Goal: Information Seeking & Learning: Find specific fact

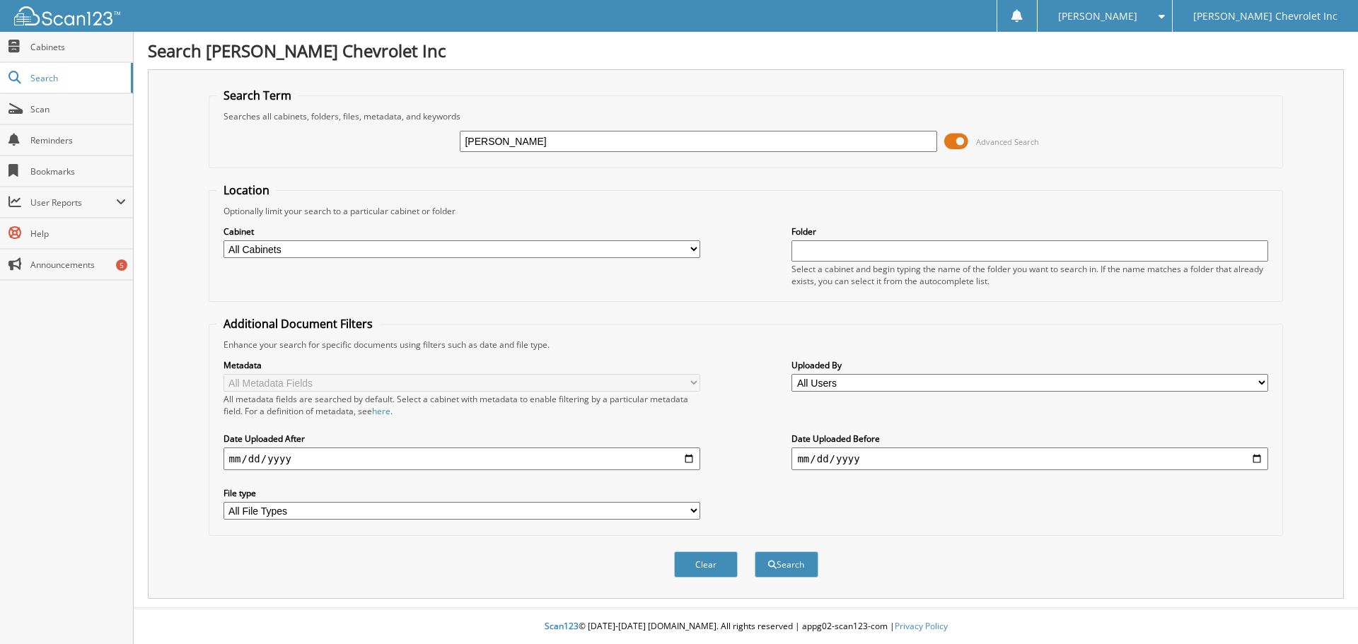
type input "[PERSON_NAME]"
click at [961, 138] on span at bounding box center [956, 141] width 24 height 21
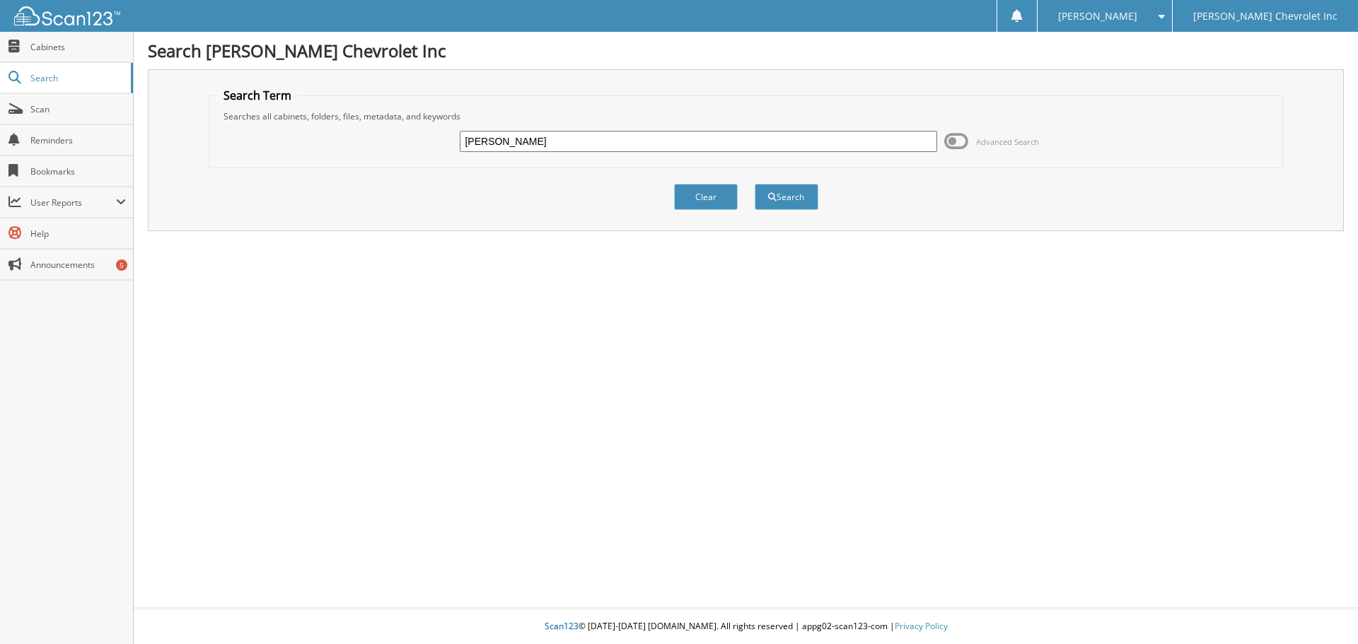
click at [961, 137] on span at bounding box center [956, 141] width 24 height 21
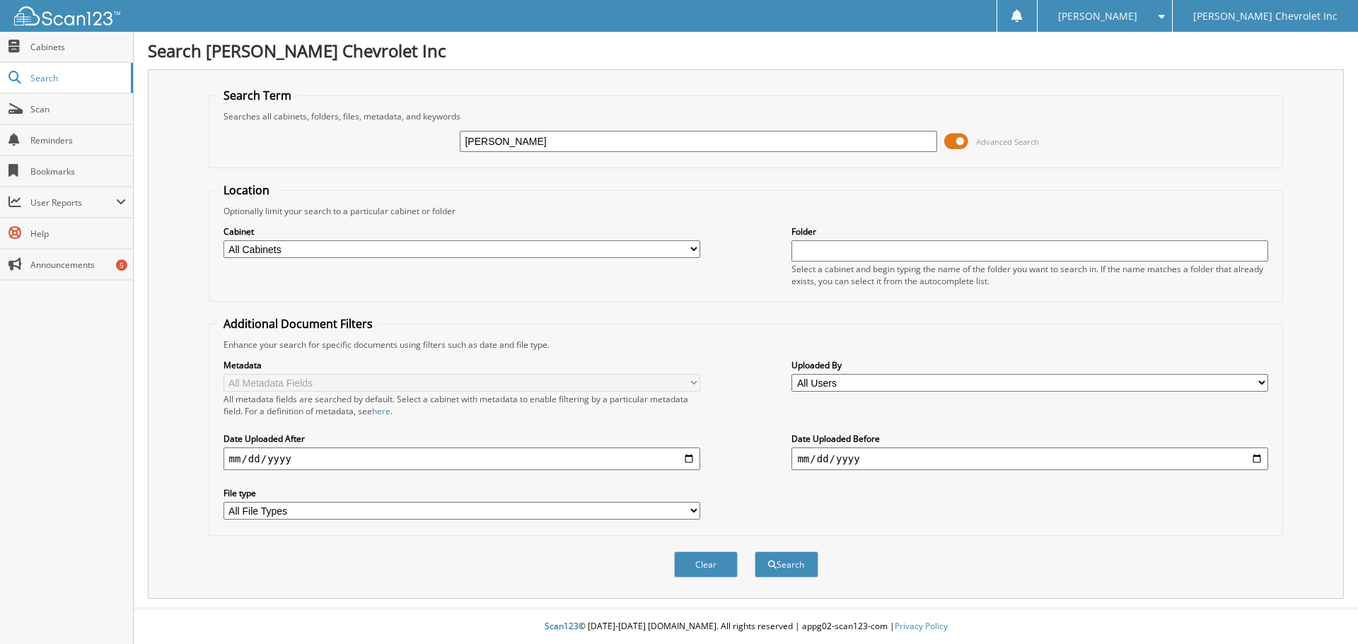
click at [687, 249] on select "All Cabinets ACCOUNTS PAYABLE AUDIT AUTOMATE SERVICE RO CAR DEALS CDK SERVICE R…" at bounding box center [462, 249] width 477 height 18
select select "19507"
click at [224, 240] on select "All Cabinets ACCOUNTS PAYABLE AUDIT AUTOMATE SERVICE RO CAR DEALS CDK SERVICE R…" at bounding box center [462, 249] width 477 height 18
click at [791, 567] on button "Search" at bounding box center [787, 565] width 64 height 26
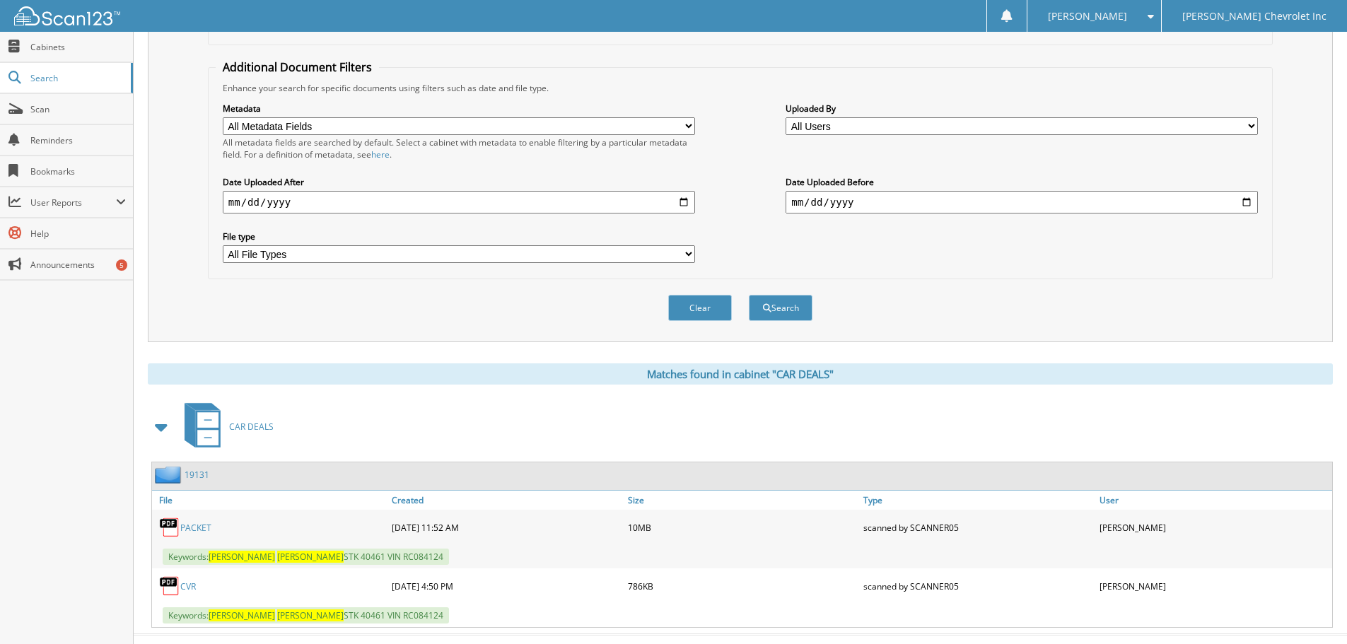
scroll to position [284, 0]
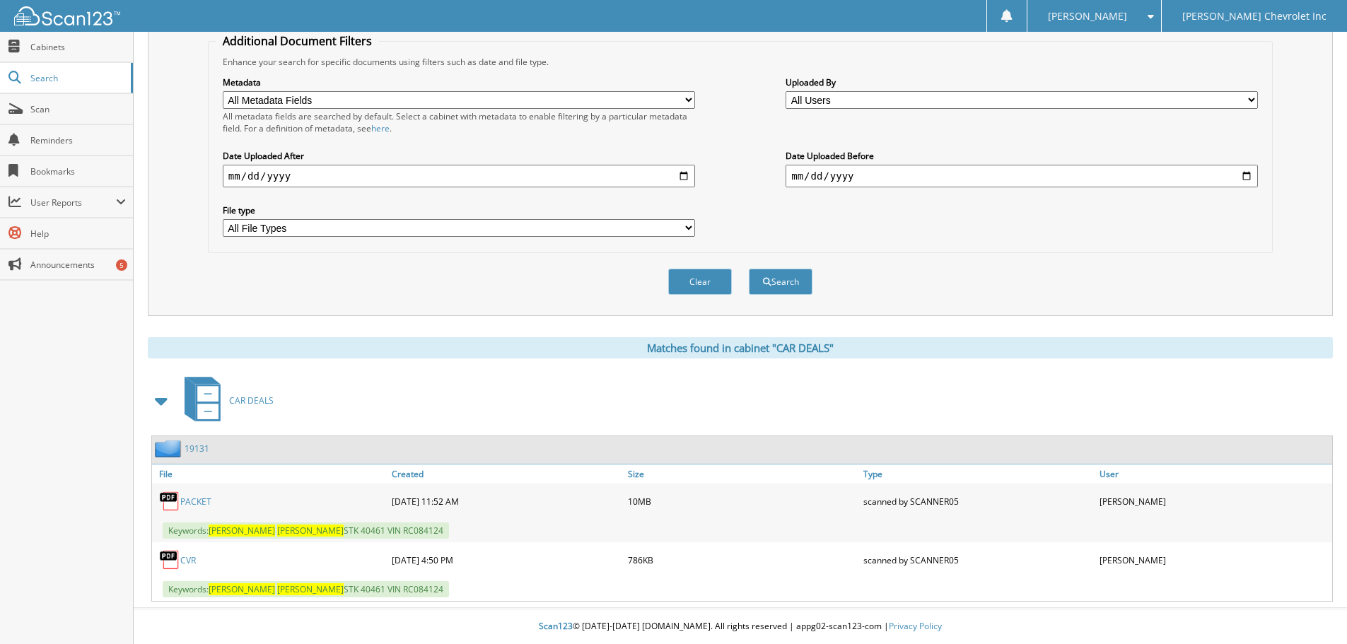
click at [195, 502] on link "PACKET" at bounding box center [195, 502] width 31 height 12
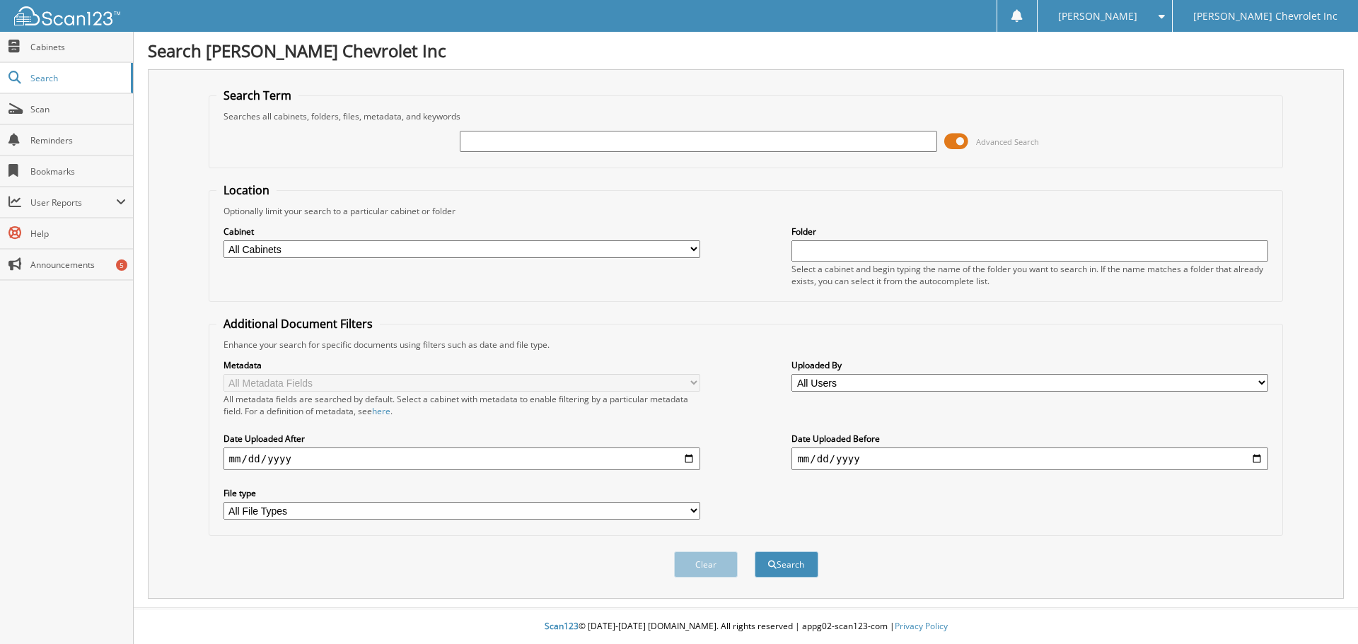
drag, startPoint x: 586, startPoint y: 137, endPoint x: 606, endPoint y: 118, distance: 27.5
click at [586, 137] on input "text" at bounding box center [698, 141] width 477 height 21
type input "[PERSON_NAME]"
click at [959, 139] on span at bounding box center [956, 141] width 24 height 21
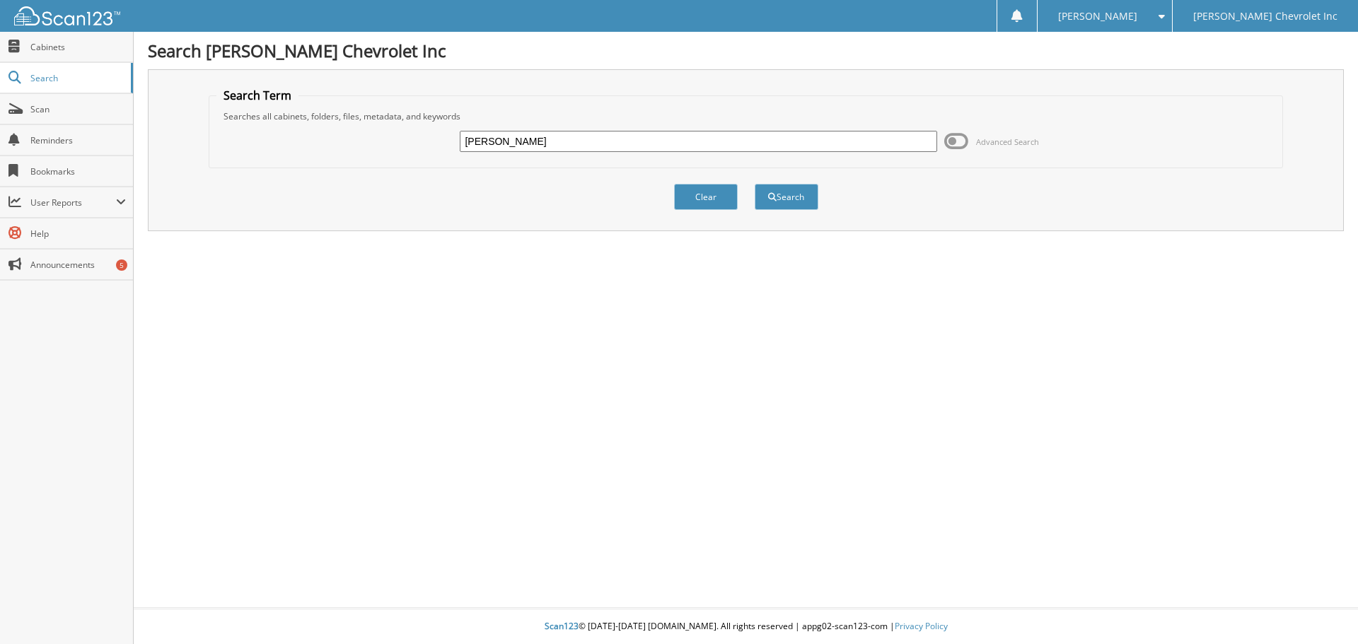
click at [954, 145] on span at bounding box center [956, 141] width 24 height 21
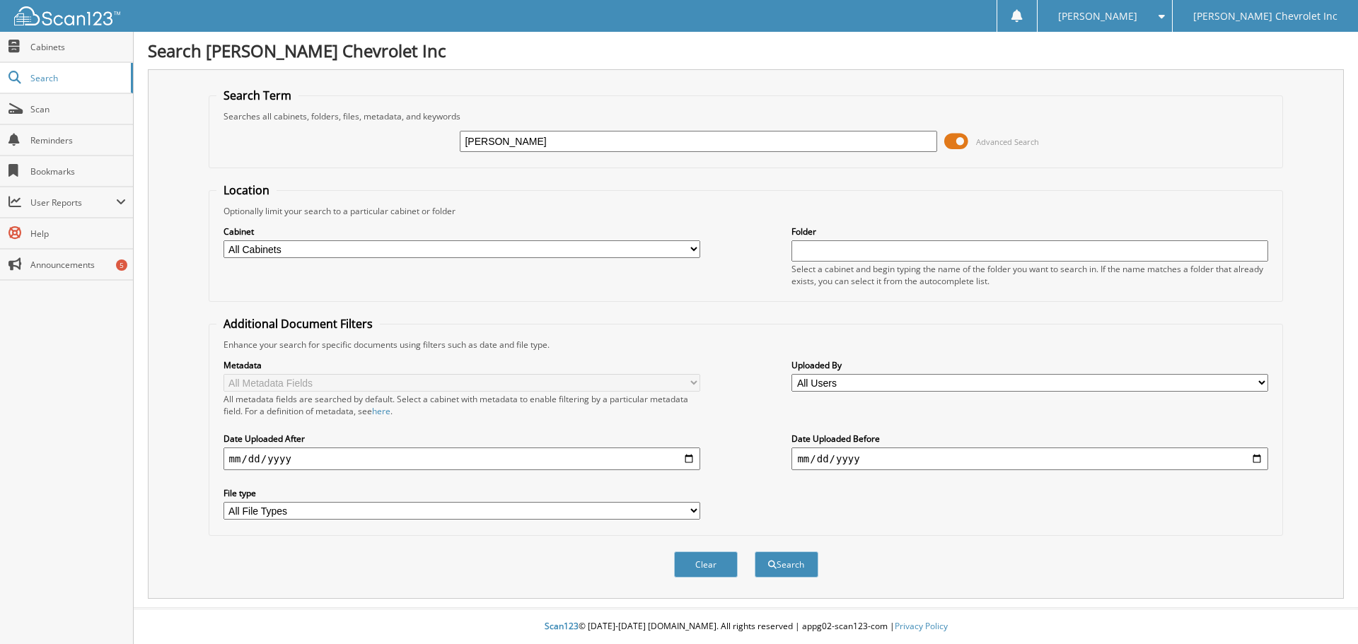
click at [688, 244] on select "All Cabinets ACCOUNTS PAYABLE AUDIT AUTOMATE SERVICE RO CAR DEALS CDK SERVICE R…" at bounding box center [462, 249] width 477 height 18
select select "19507"
click at [224, 240] on select "All Cabinets ACCOUNTS PAYABLE AUDIT AUTOMATE SERVICE RO CAR DEALS CDK SERVICE R…" at bounding box center [462, 249] width 477 height 18
click at [784, 570] on button "Search" at bounding box center [787, 565] width 64 height 26
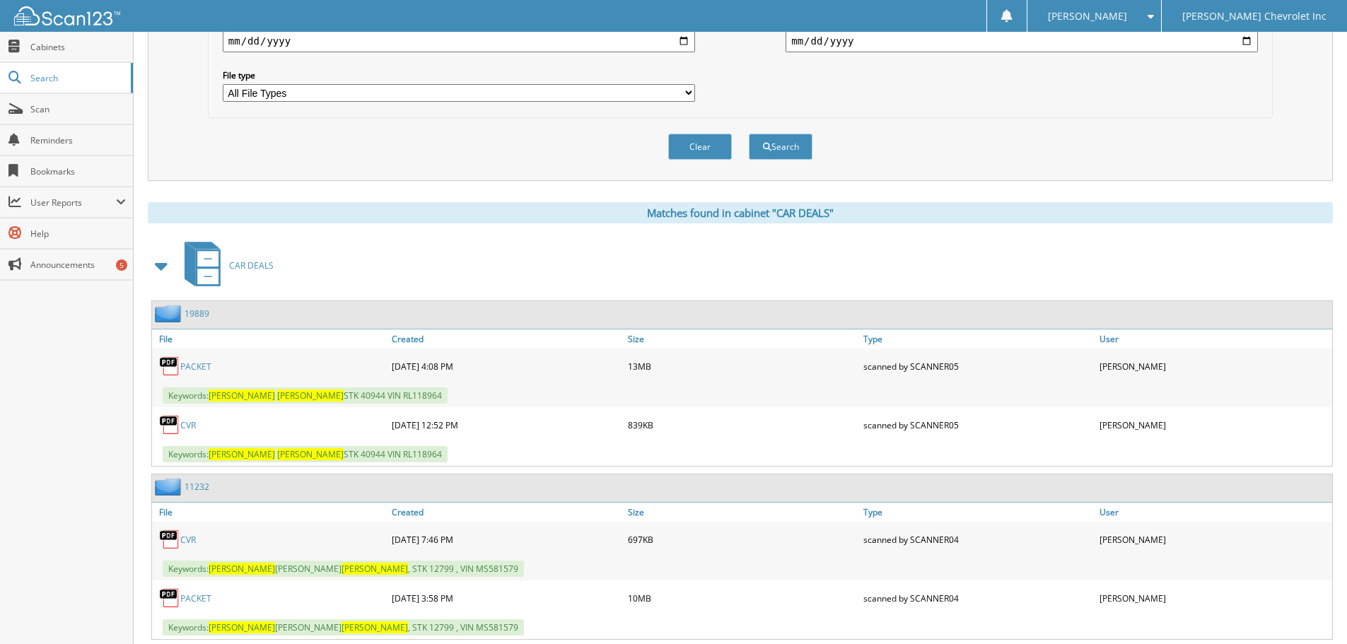
scroll to position [347, 0]
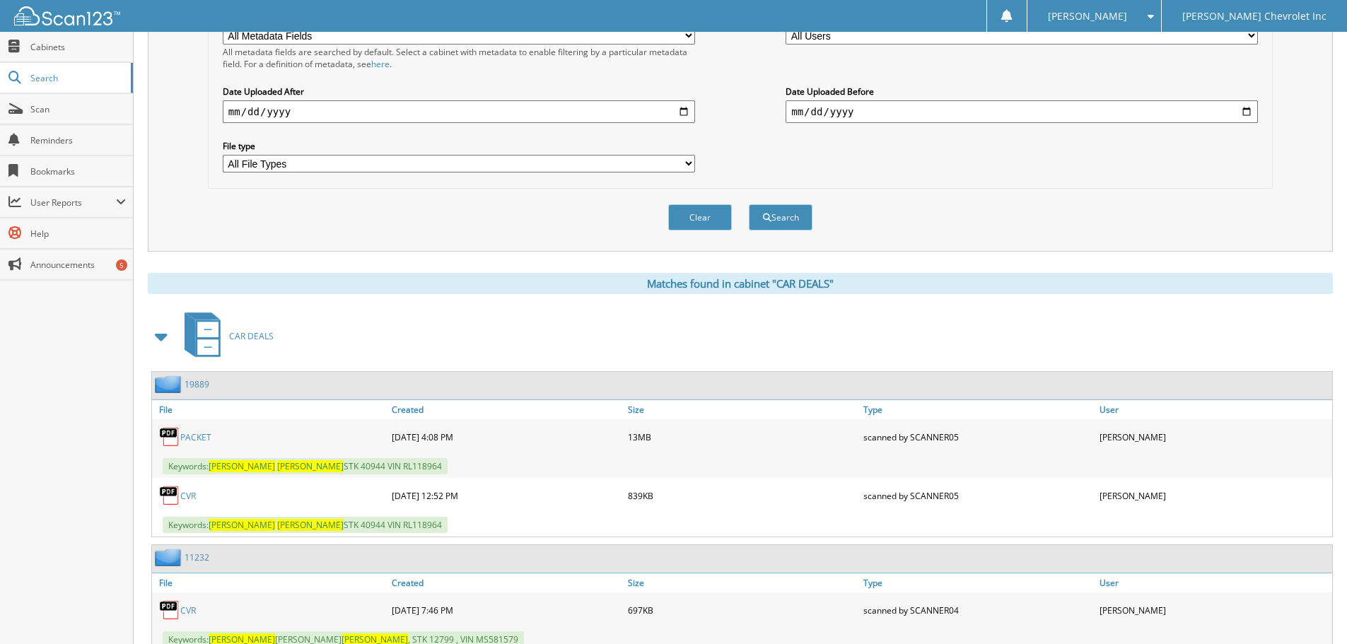
click at [207, 438] on link "PACKET" at bounding box center [195, 437] width 31 height 12
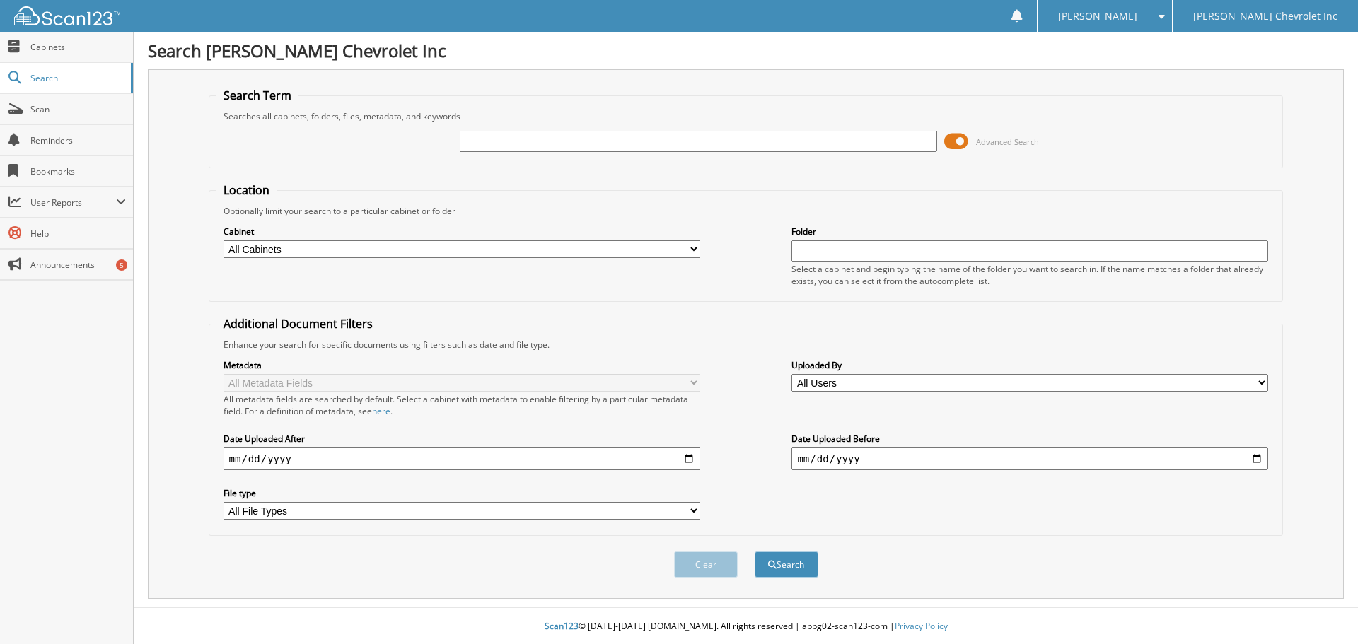
click at [550, 142] on input "text" at bounding box center [698, 141] width 477 height 21
type input "D"
type input "SUSAN MILLER"
click at [955, 141] on span at bounding box center [956, 141] width 24 height 21
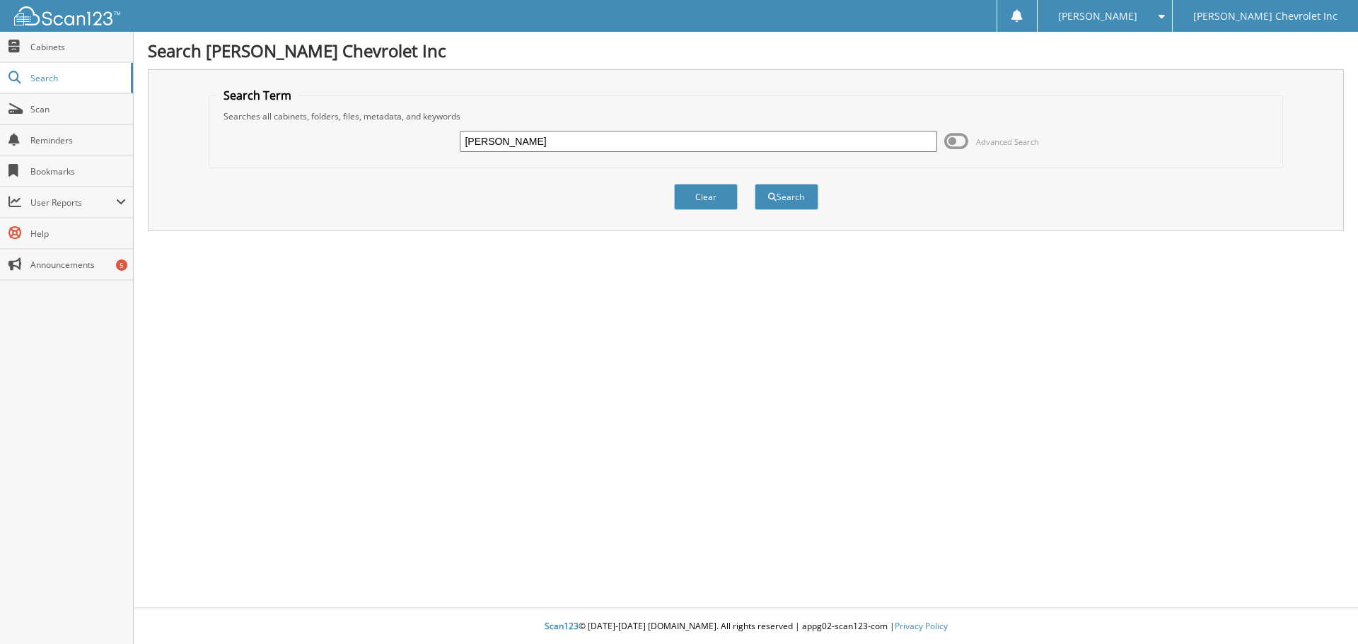
click at [965, 140] on span at bounding box center [956, 141] width 24 height 21
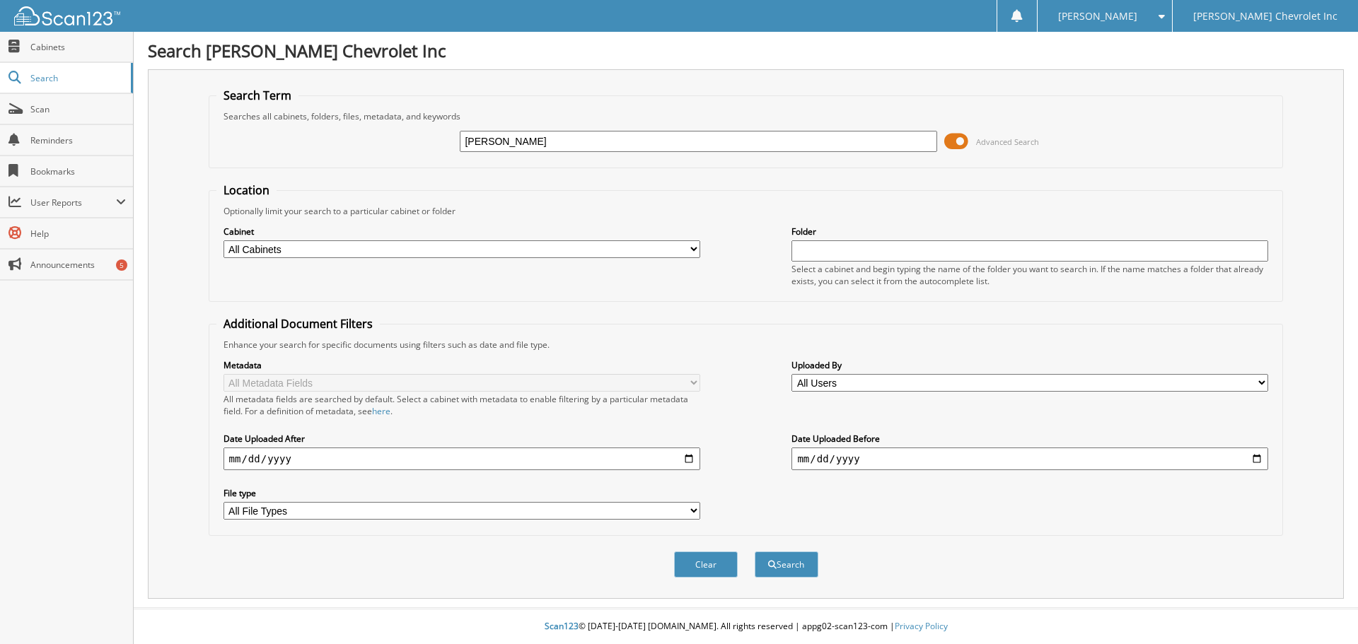
click at [698, 248] on select "All Cabinets ACCOUNTS PAYABLE AUDIT AUTOMATE SERVICE RO CAR DEALS CDK SERVICE R…" at bounding box center [462, 249] width 477 height 18
select select "19507"
click at [224, 240] on select "All Cabinets ACCOUNTS PAYABLE AUDIT AUTOMATE SERVICE RO CAR DEALS CDK SERVICE R…" at bounding box center [462, 249] width 477 height 18
click at [782, 569] on button "Search" at bounding box center [787, 565] width 64 height 26
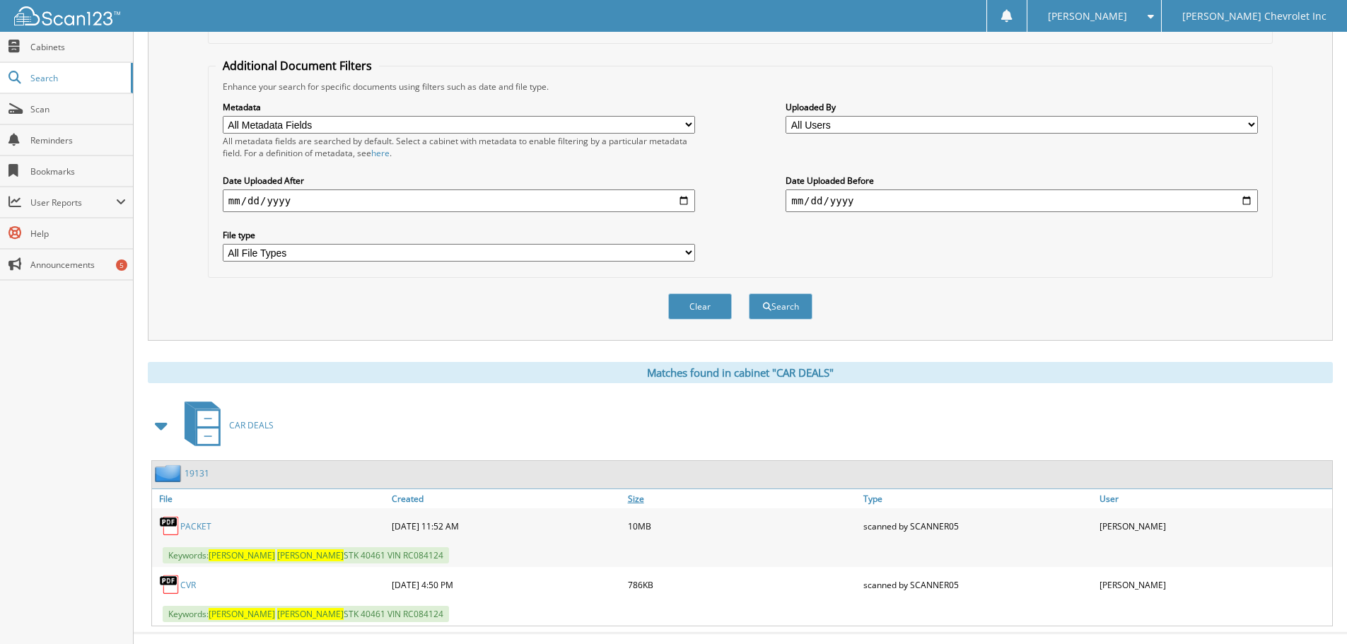
scroll to position [283, 0]
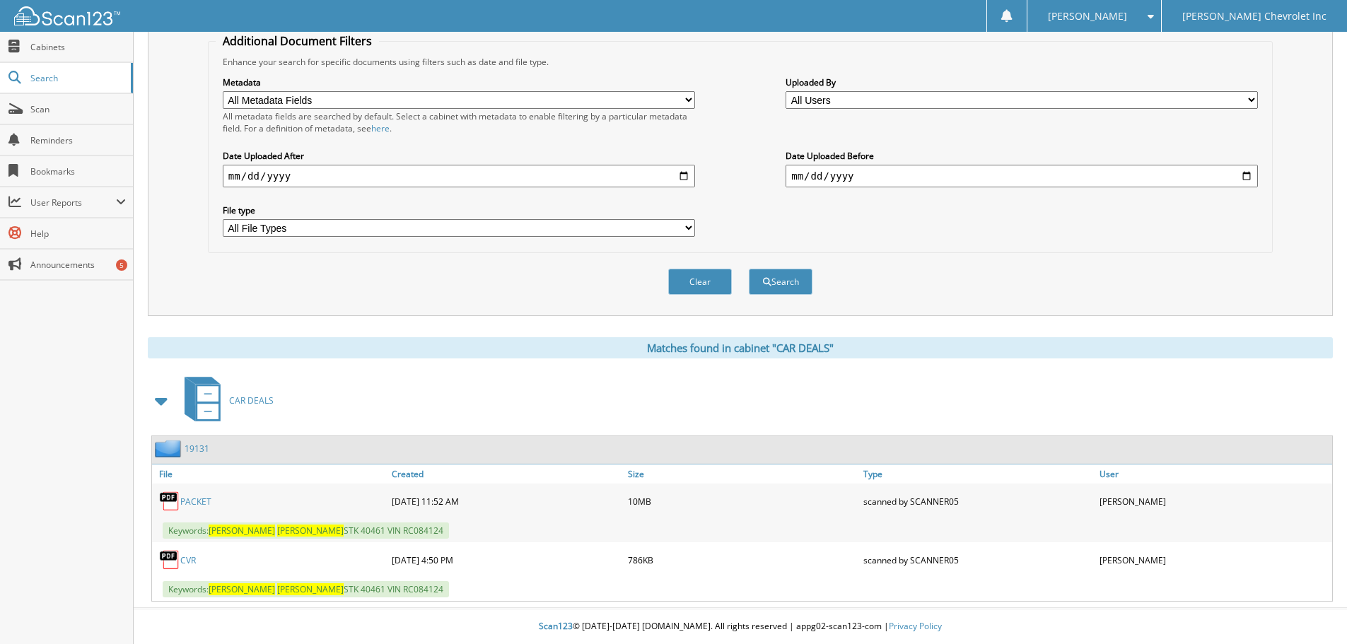
click at [200, 503] on link "PACKET" at bounding box center [195, 502] width 31 height 12
click at [188, 503] on link "PACKET" at bounding box center [195, 502] width 31 height 12
click at [192, 500] on link "PACKET" at bounding box center [195, 502] width 31 height 12
